Goal: Information Seeking & Learning: Learn about a topic

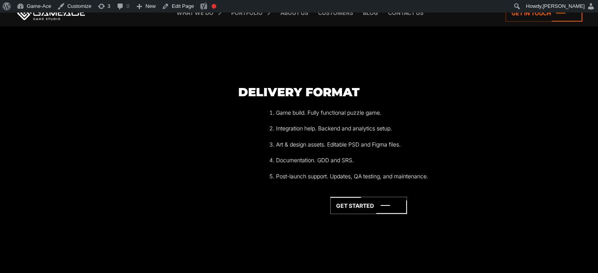
scroll to position [1609, 0]
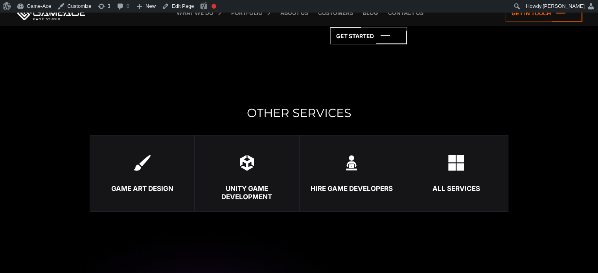
scroll to position [1783, 0]
click at [454, 163] on img at bounding box center [456, 163] width 16 height 16
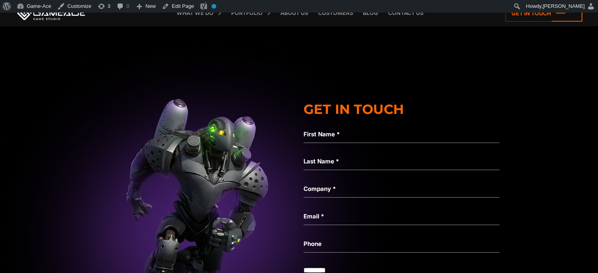
scroll to position [2862, 0]
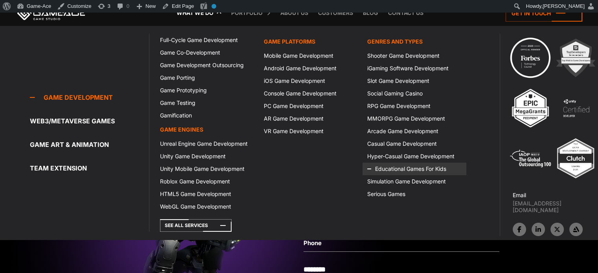
click at [391, 166] on link "Educational Games For Kids" at bounding box center [414, 169] width 103 height 13
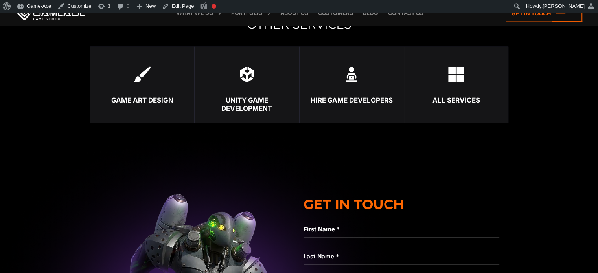
scroll to position [1882, 0]
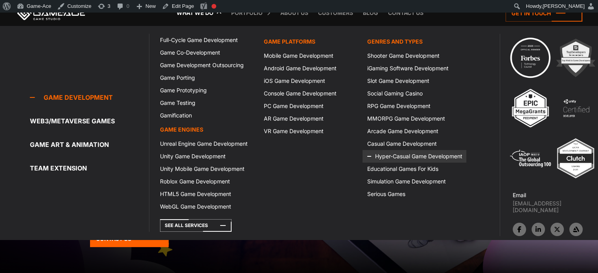
click at [408, 155] on link "Hyper-Casual Game Development" at bounding box center [414, 156] width 103 height 13
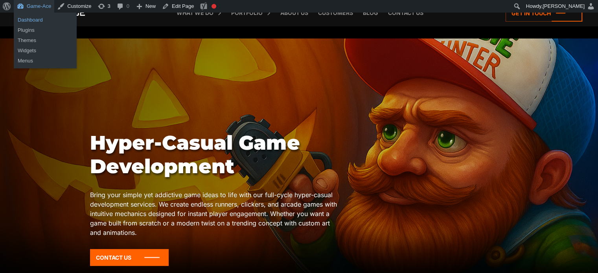
click at [33, 18] on link "Dashboard" at bounding box center [45, 20] width 63 height 10
